Goal: Task Accomplishment & Management: Manage account settings

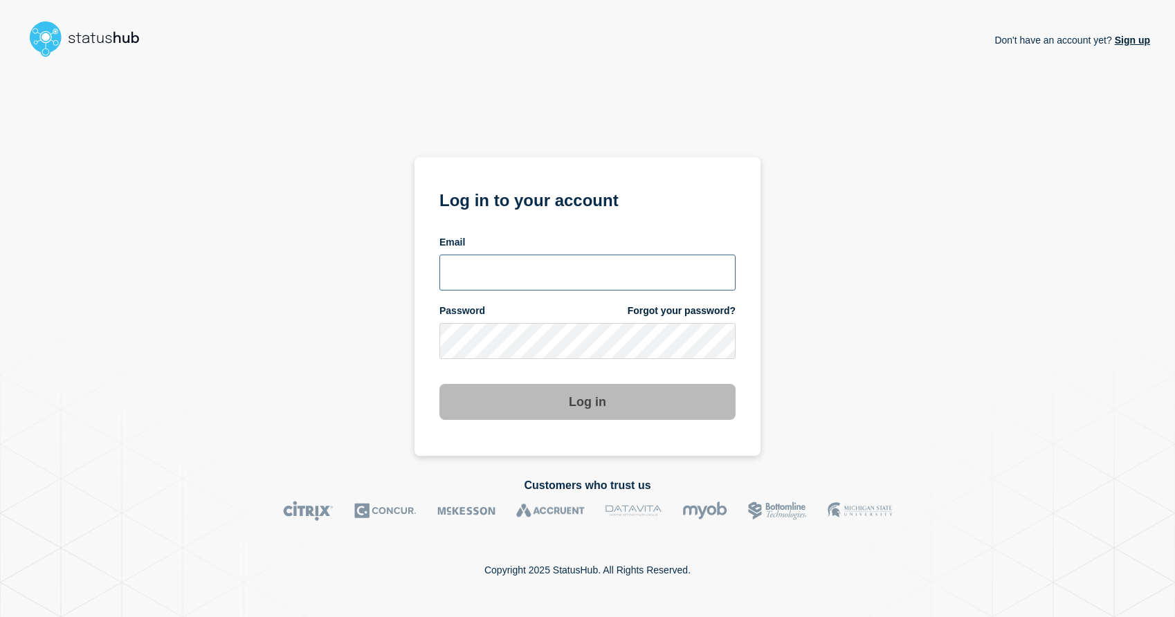
type input "[EMAIL_ADDRESS][DOMAIN_NAME]"
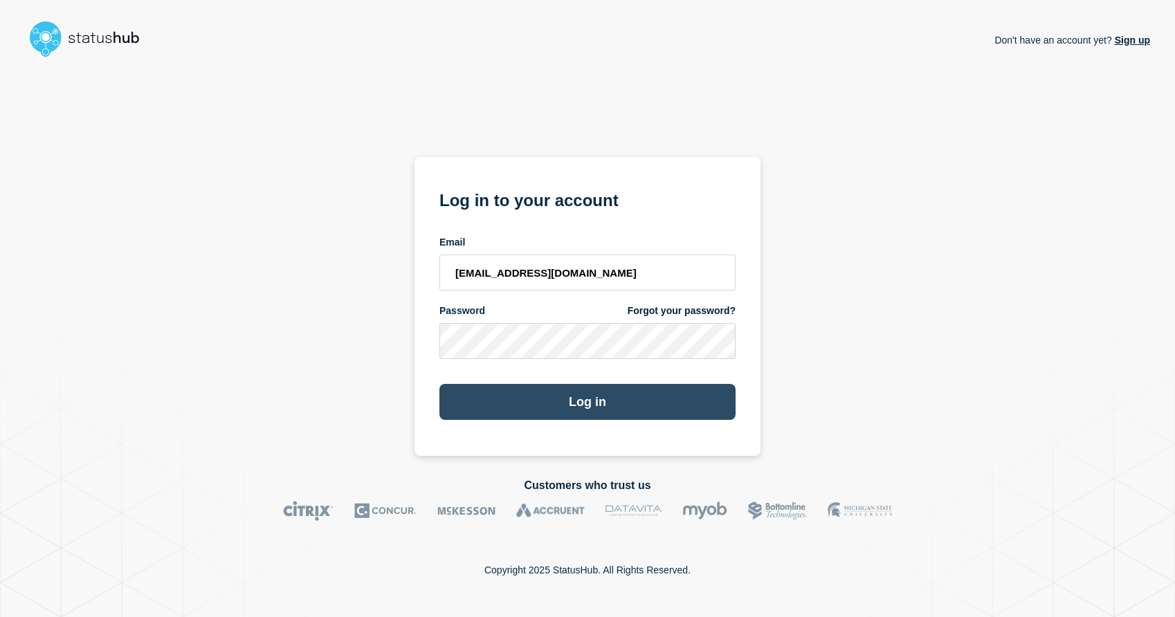
click at [591, 397] on button "Log in" at bounding box center [587, 402] width 296 height 36
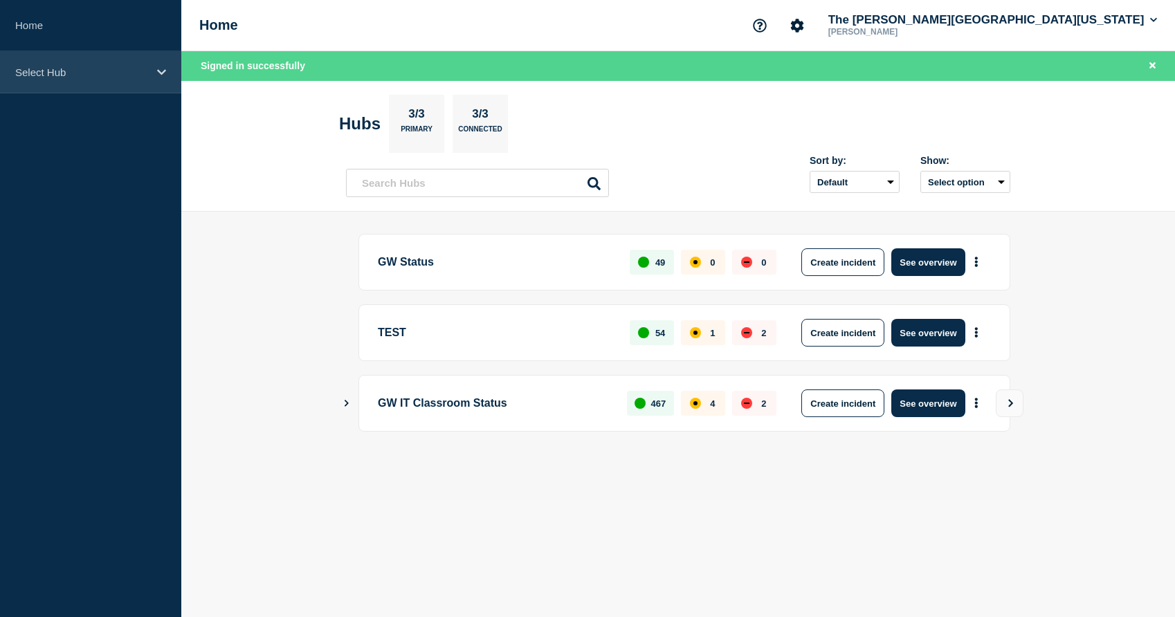
click at [48, 57] on div "Select Hub" at bounding box center [90, 72] width 181 height 42
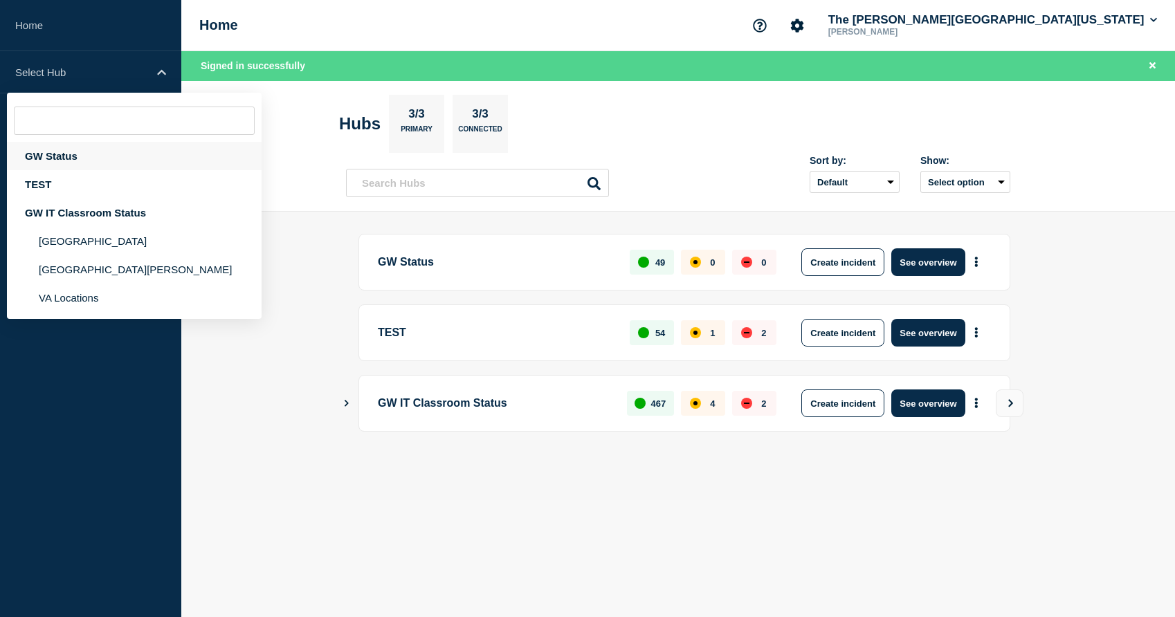
click at [63, 161] on div "GW Status" at bounding box center [134, 156] width 255 height 28
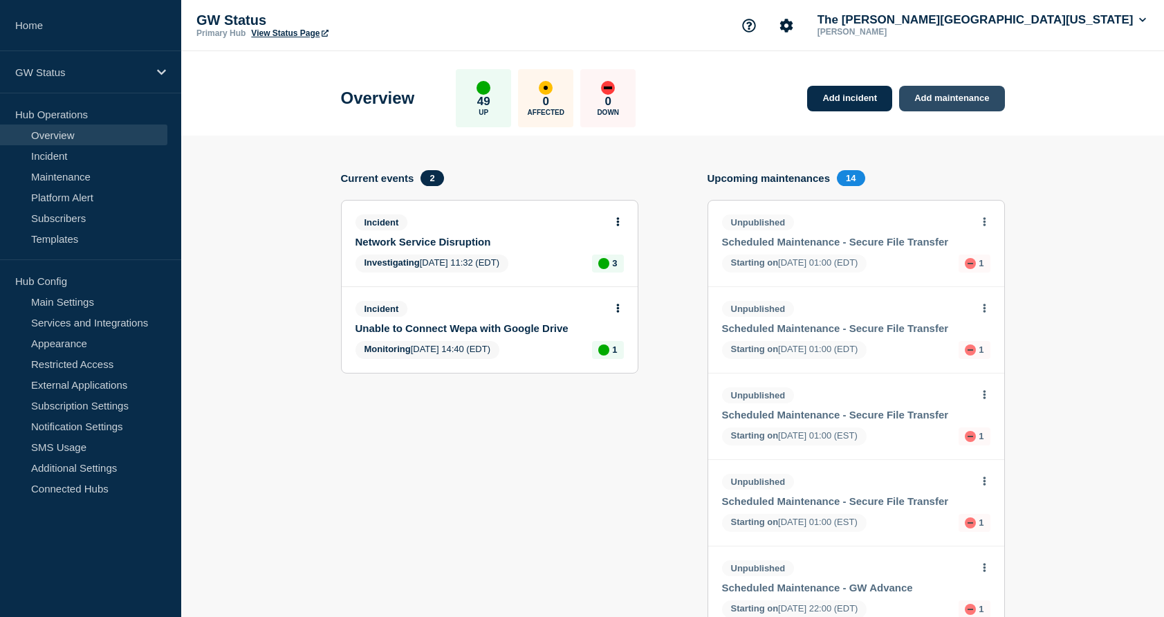
click at [958, 96] on link "Add maintenance" at bounding box center [951, 99] width 105 height 26
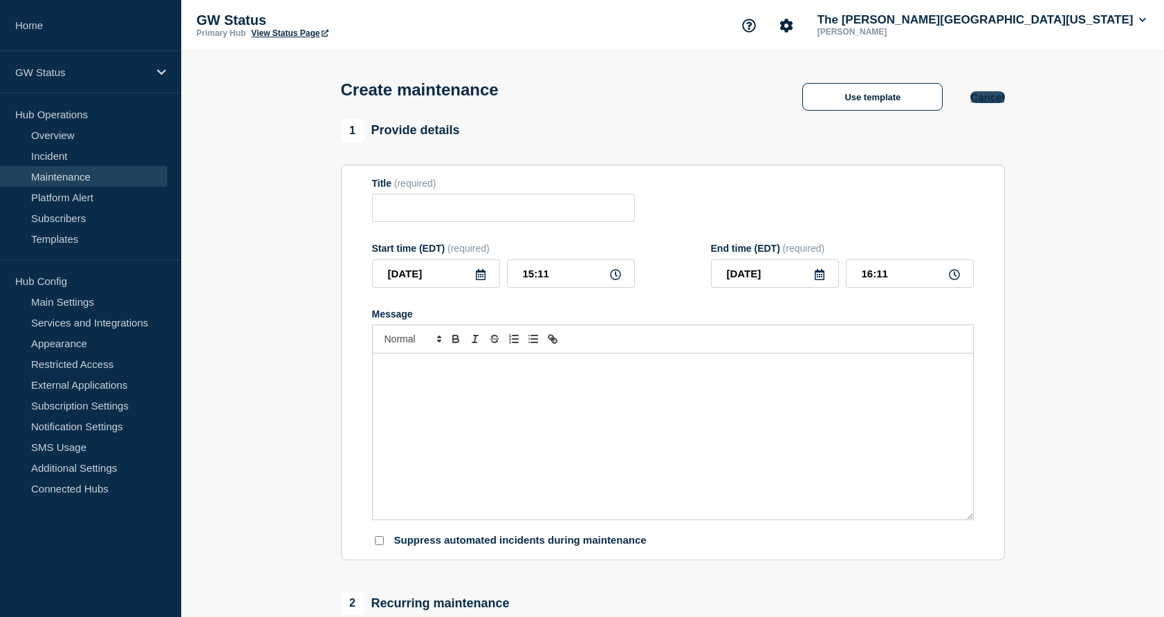
click at [998, 103] on button "Cancel" at bounding box center [987, 97] width 34 height 12
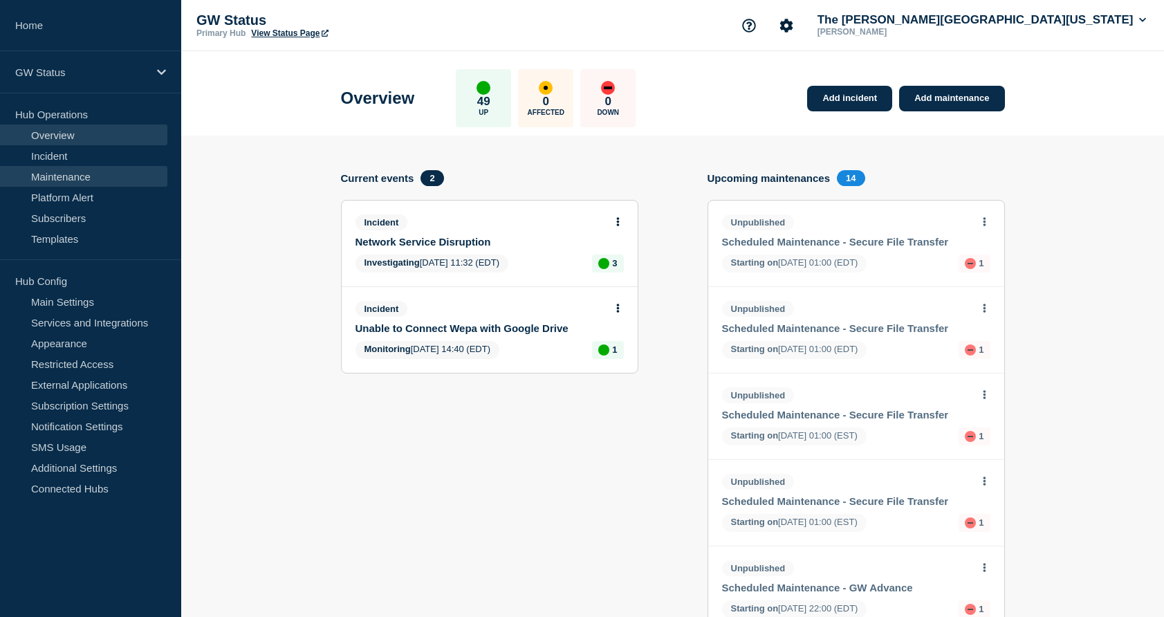
click at [56, 174] on link "Maintenance" at bounding box center [83, 176] width 167 height 21
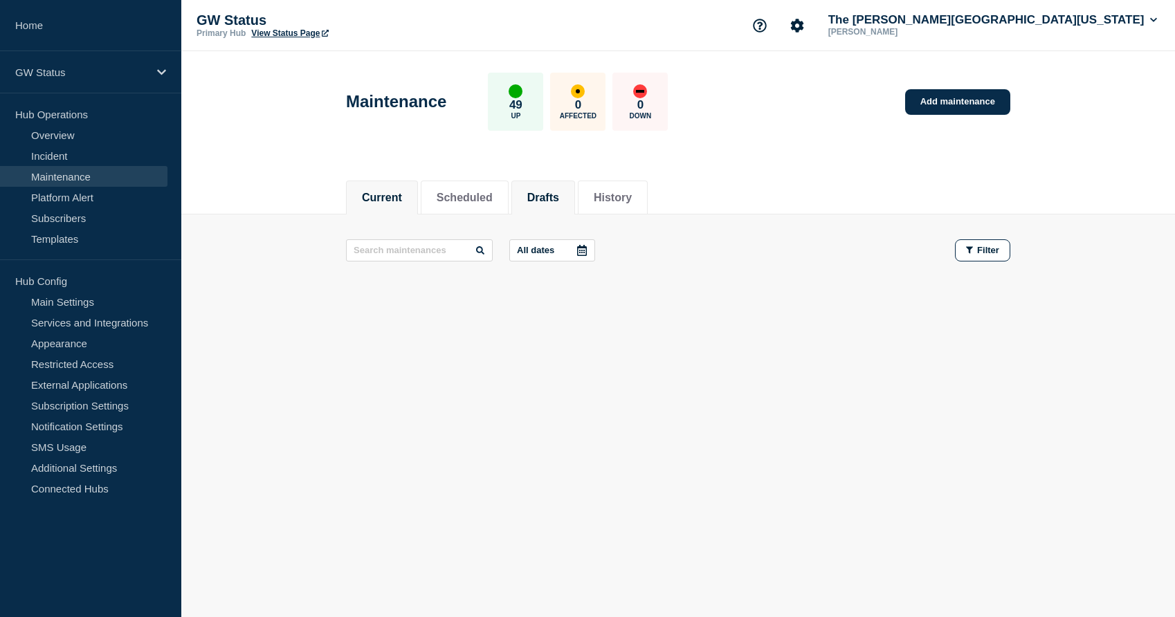
click at [559, 198] on button "Drafts" at bounding box center [543, 198] width 32 height 12
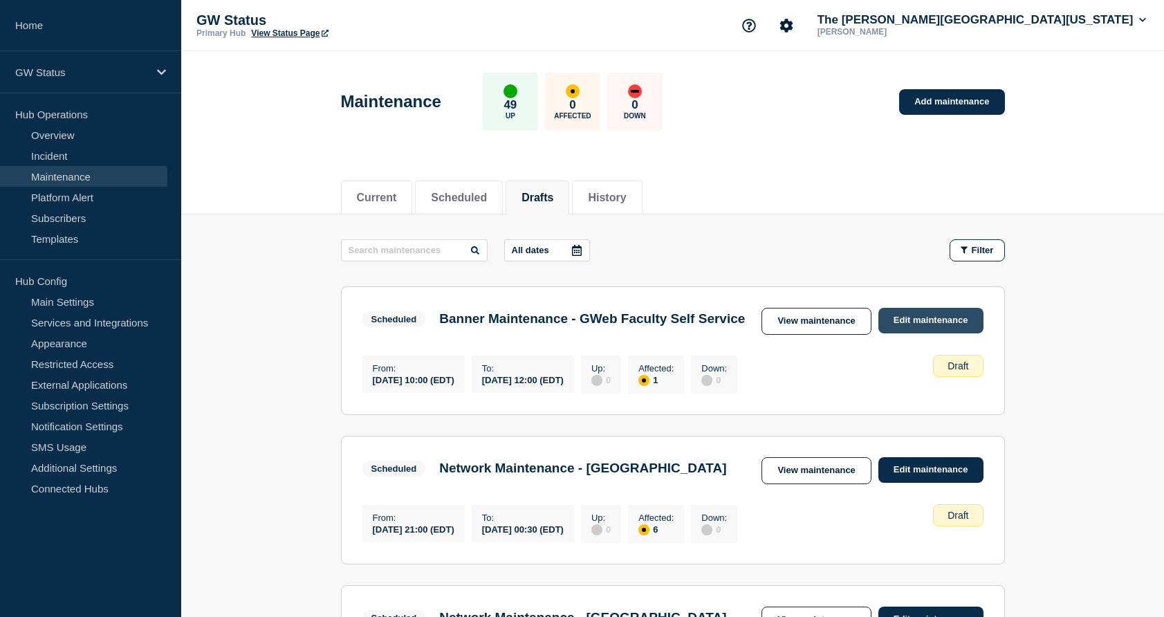
click at [918, 321] on link "Edit maintenance" at bounding box center [930, 321] width 105 height 26
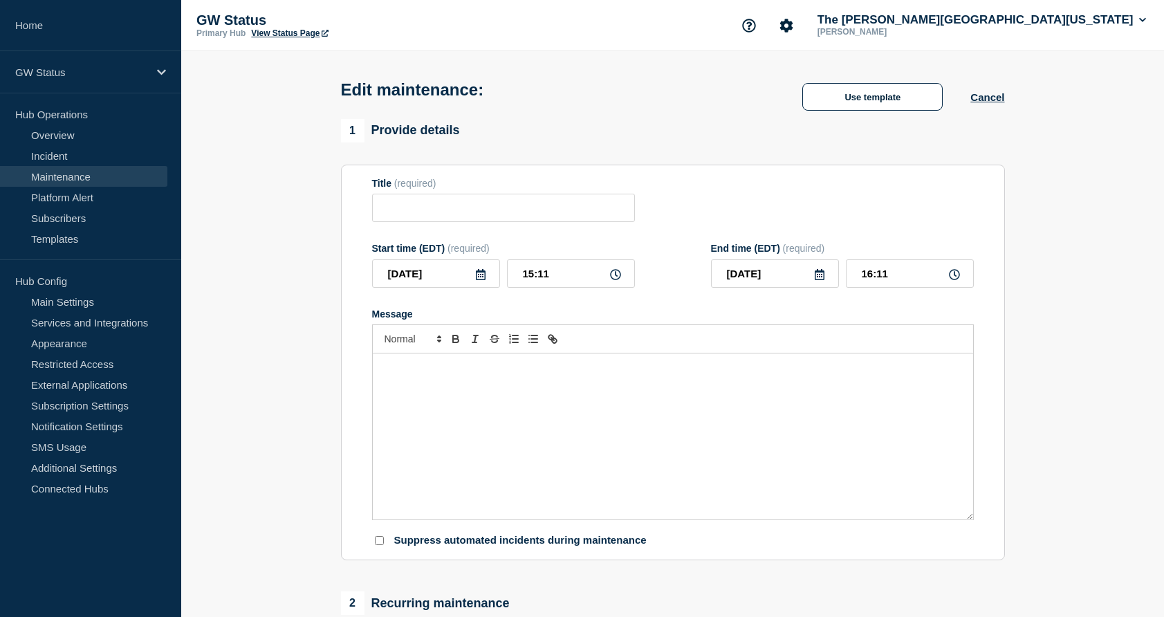
type input "Banner Maintenance - GWeb Faculty Self Service"
type input "[DATE]"
type input "10:00"
type input "[DATE]"
type input "12:00"
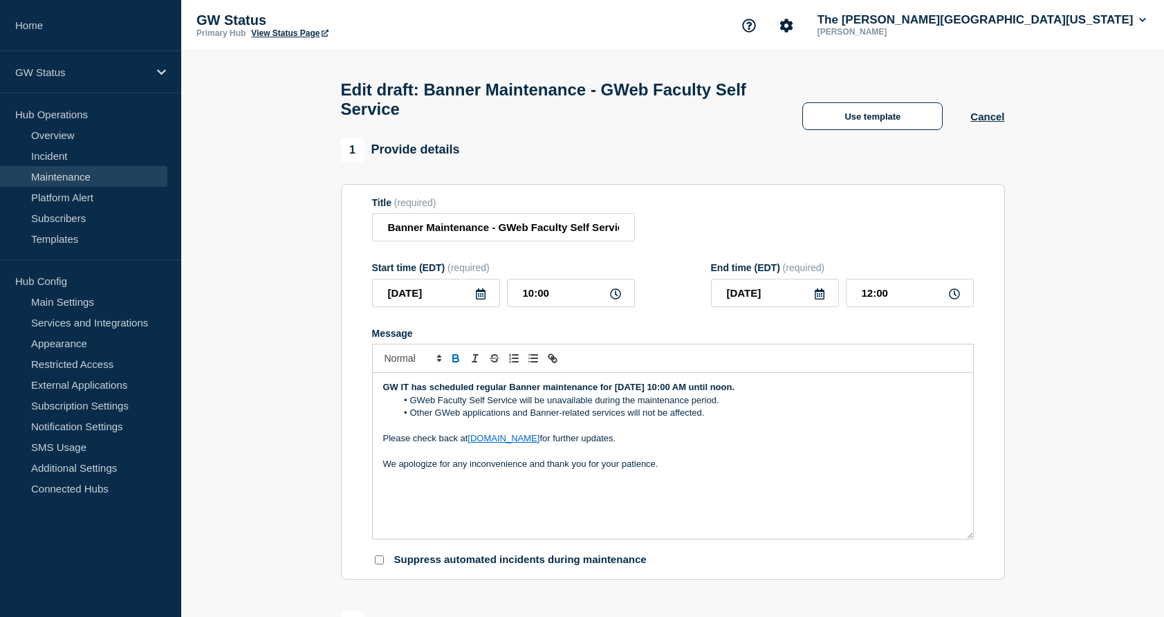
click at [562, 429] on p "Message" at bounding box center [673, 426] width 580 height 12
drag, startPoint x: 701, startPoint y: 421, endPoint x: 513, endPoint y: 426, distance: 187.5
click at [513, 419] on li "Other GWeb applications and Banner-related services will not be affected." at bounding box center [679, 413] width 567 height 12
paste div "Message"
click at [510, 419] on li "Other GWeb applications Banner & Banner-related services will not be affected. ." at bounding box center [679, 413] width 567 height 12
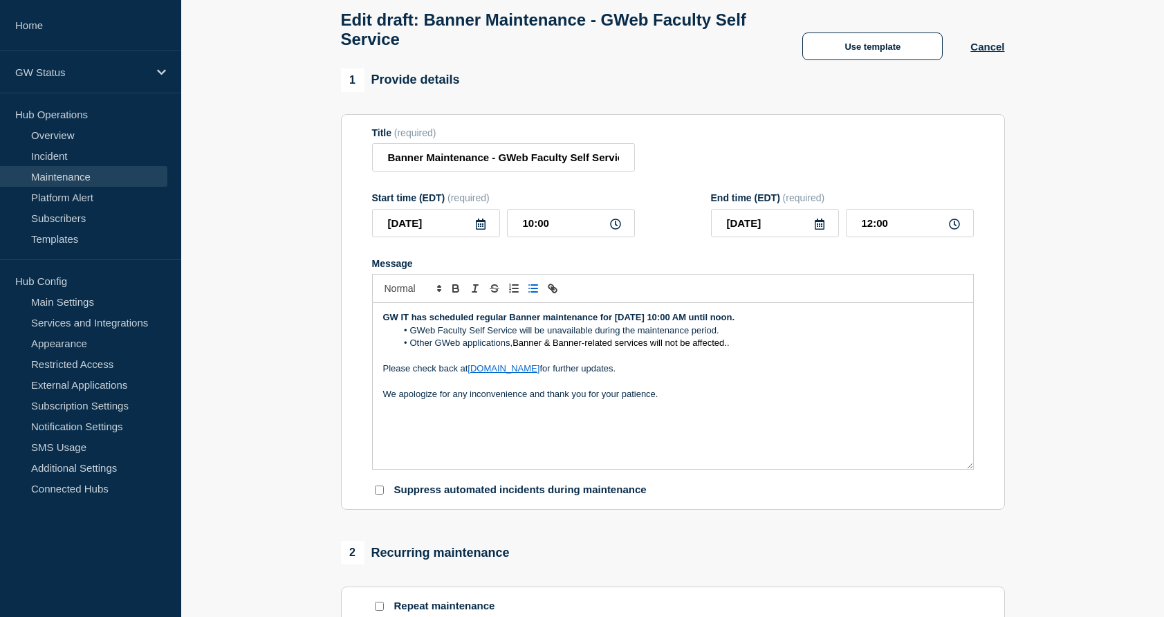
scroll to position [69, 0]
click at [551, 349] on span "Banner & Banner-related services will not be affected." at bounding box center [620, 343] width 214 height 10
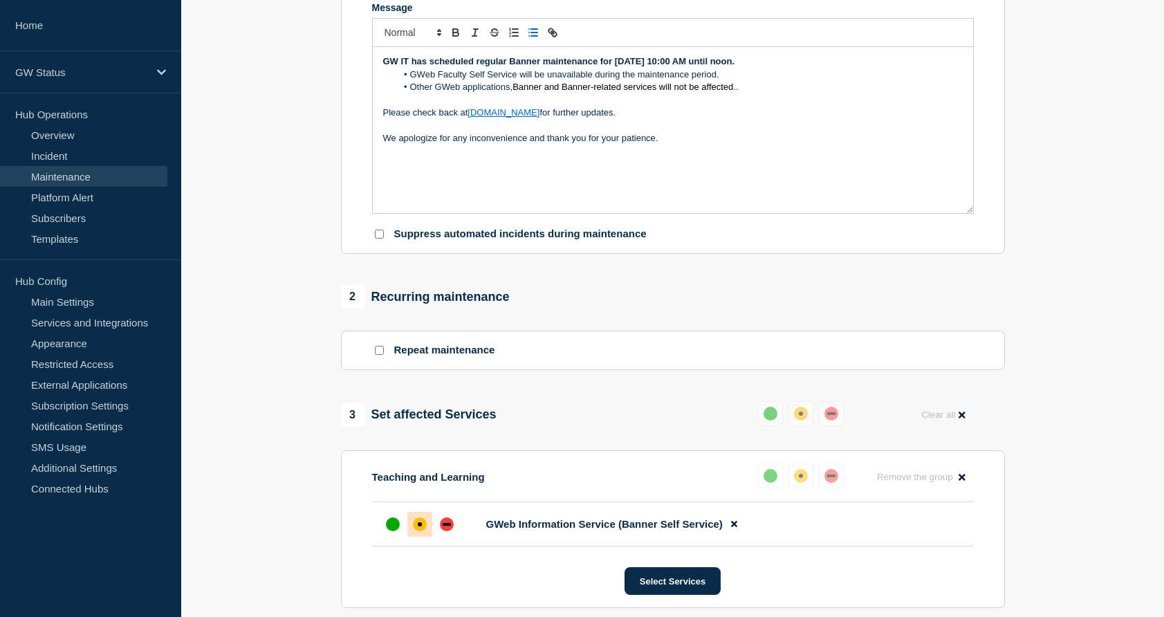
scroll to position [553, 0]
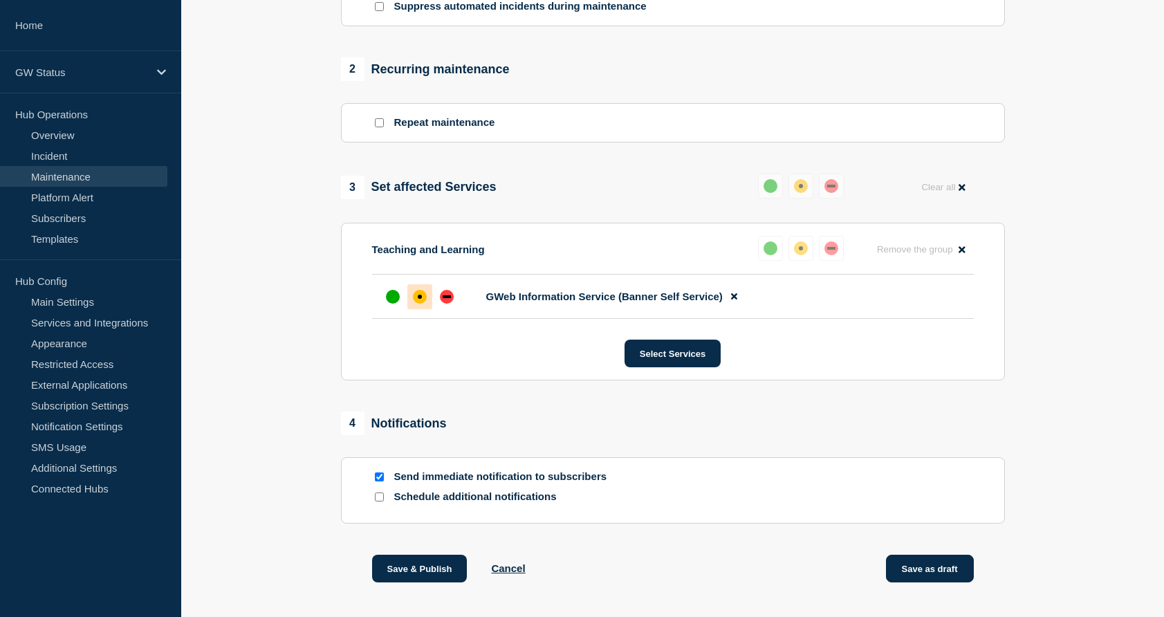
click at [929, 573] on button "Save as draft" at bounding box center [930, 569] width 88 height 28
